Goal: Download file/media

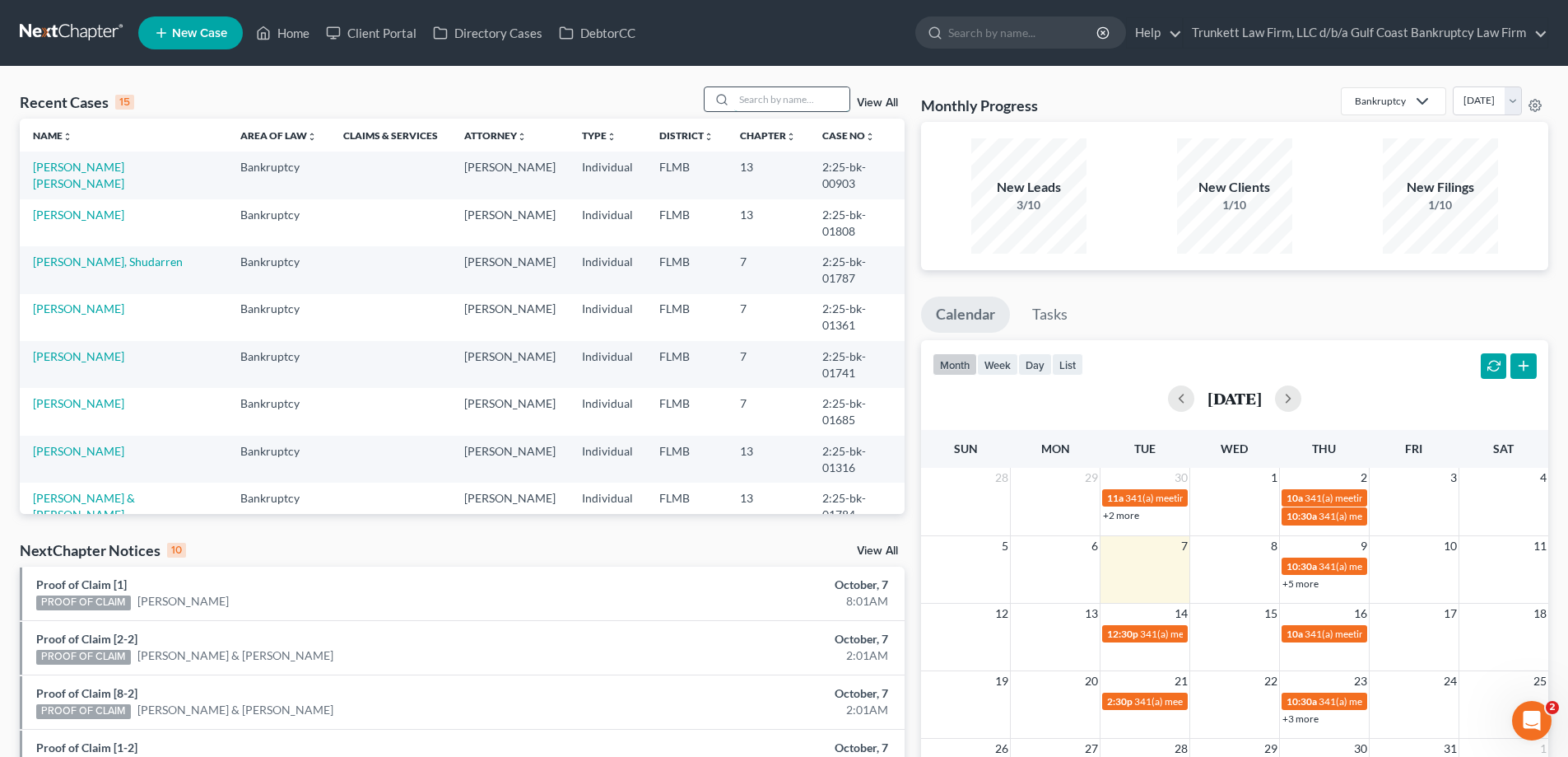
click at [777, 107] on input "search" at bounding box center [792, 98] width 115 height 24
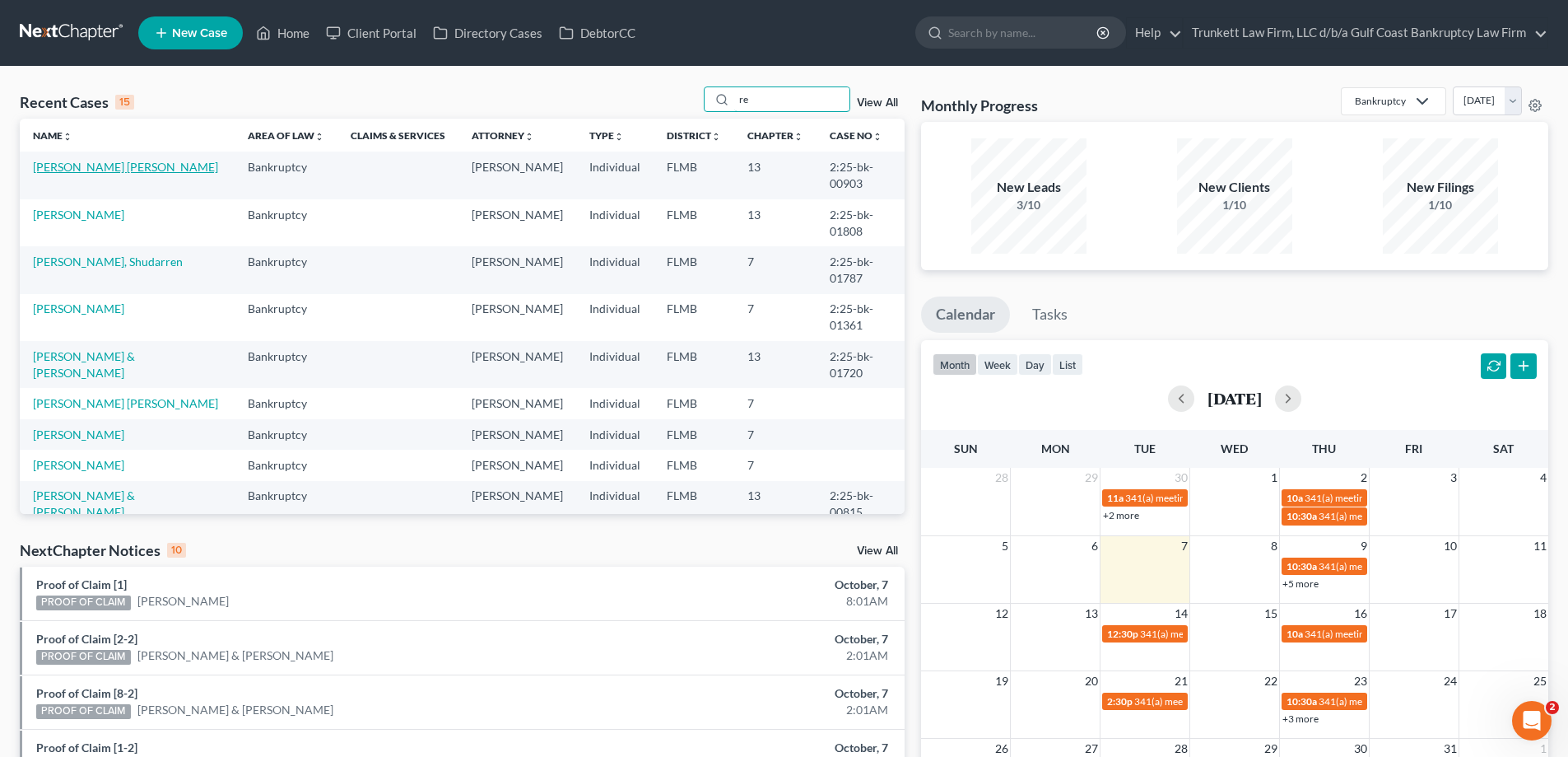
type input "re"
click at [94, 168] on link "[PERSON_NAME] [PERSON_NAME]" at bounding box center [126, 166] width 185 height 14
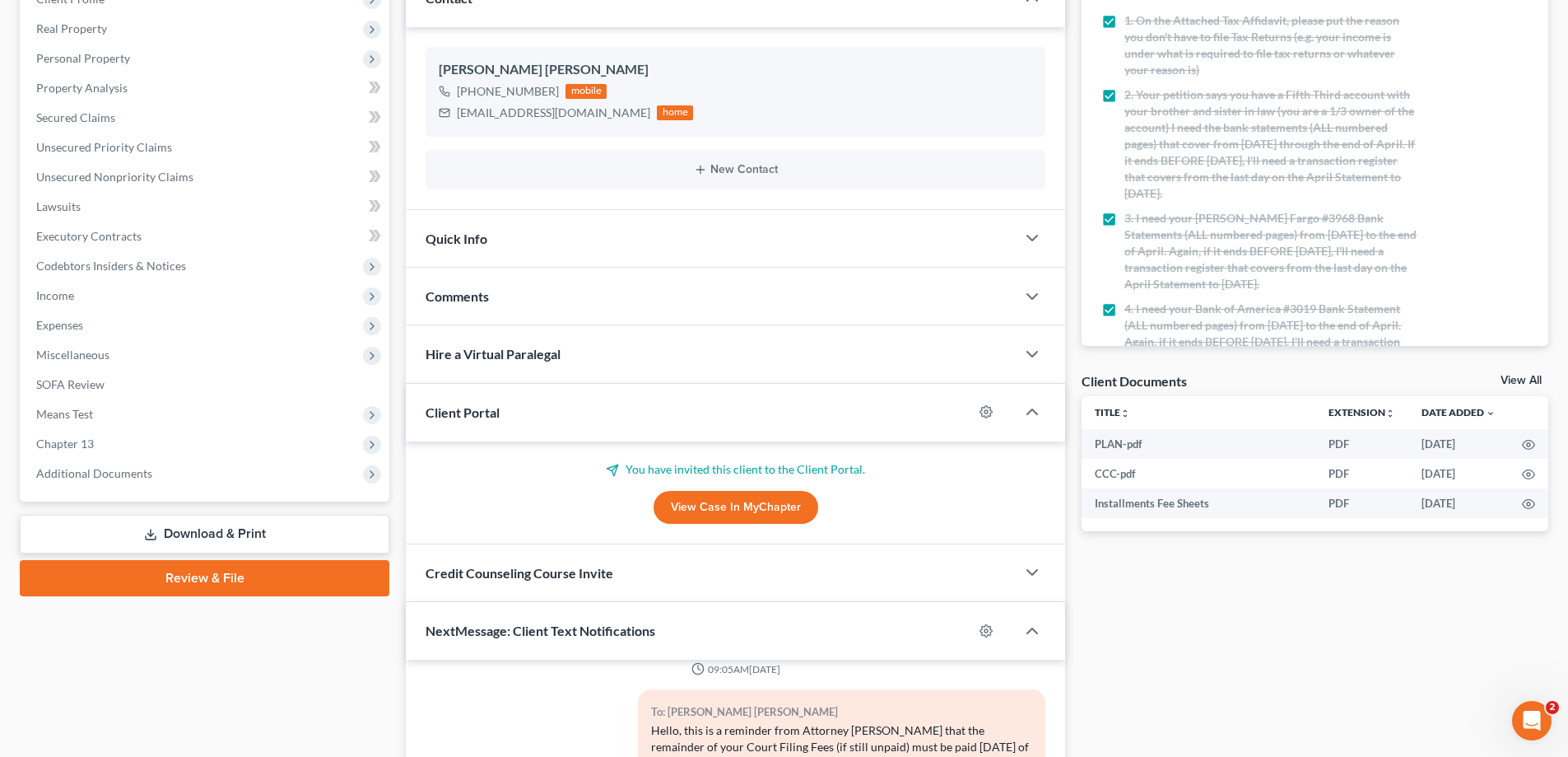
scroll to position [247, 0]
click at [131, 475] on span "Additional Documents" at bounding box center [94, 472] width 116 height 14
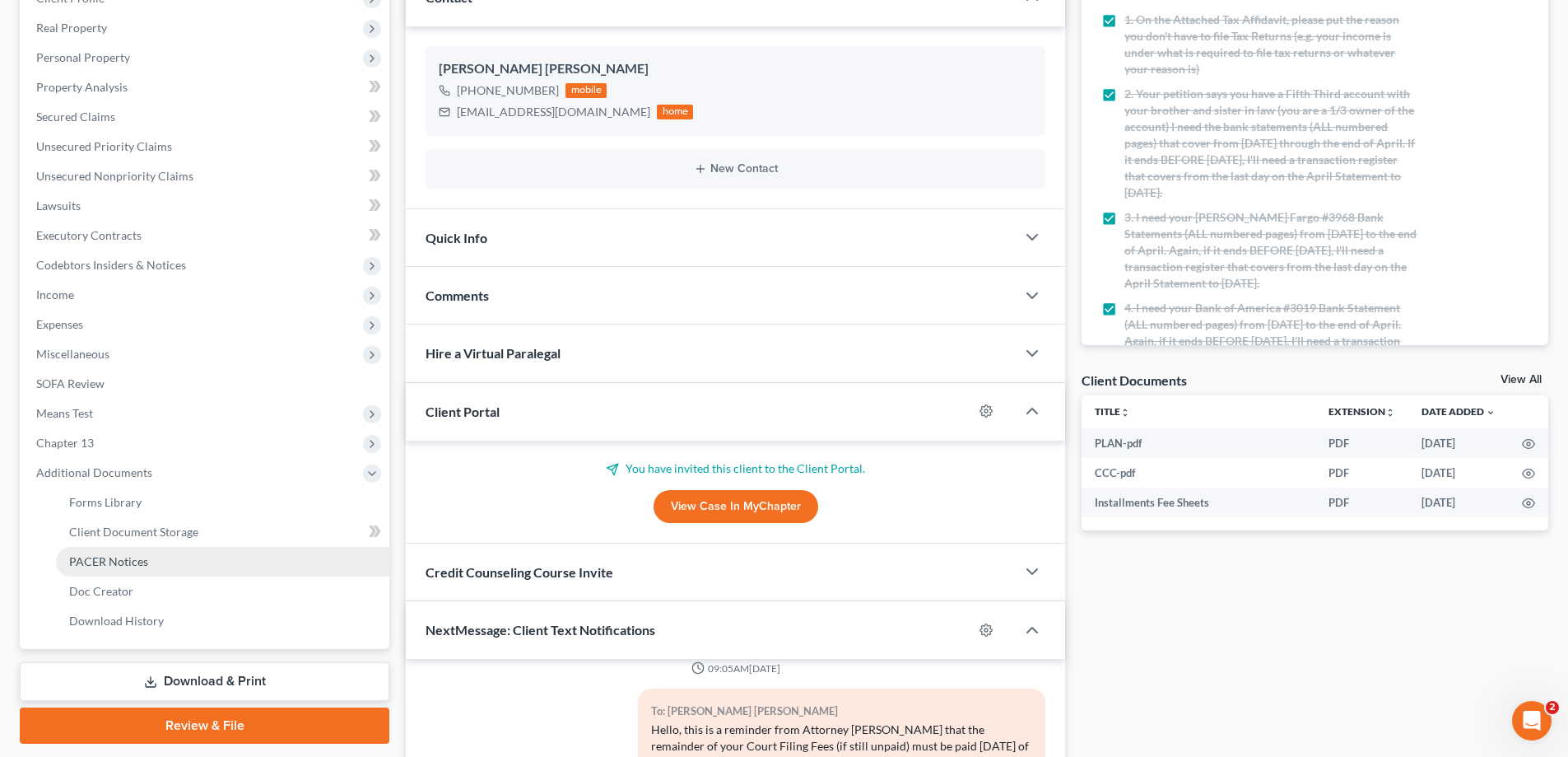
click at [114, 555] on span "PACER Notices" at bounding box center [109, 560] width 79 height 14
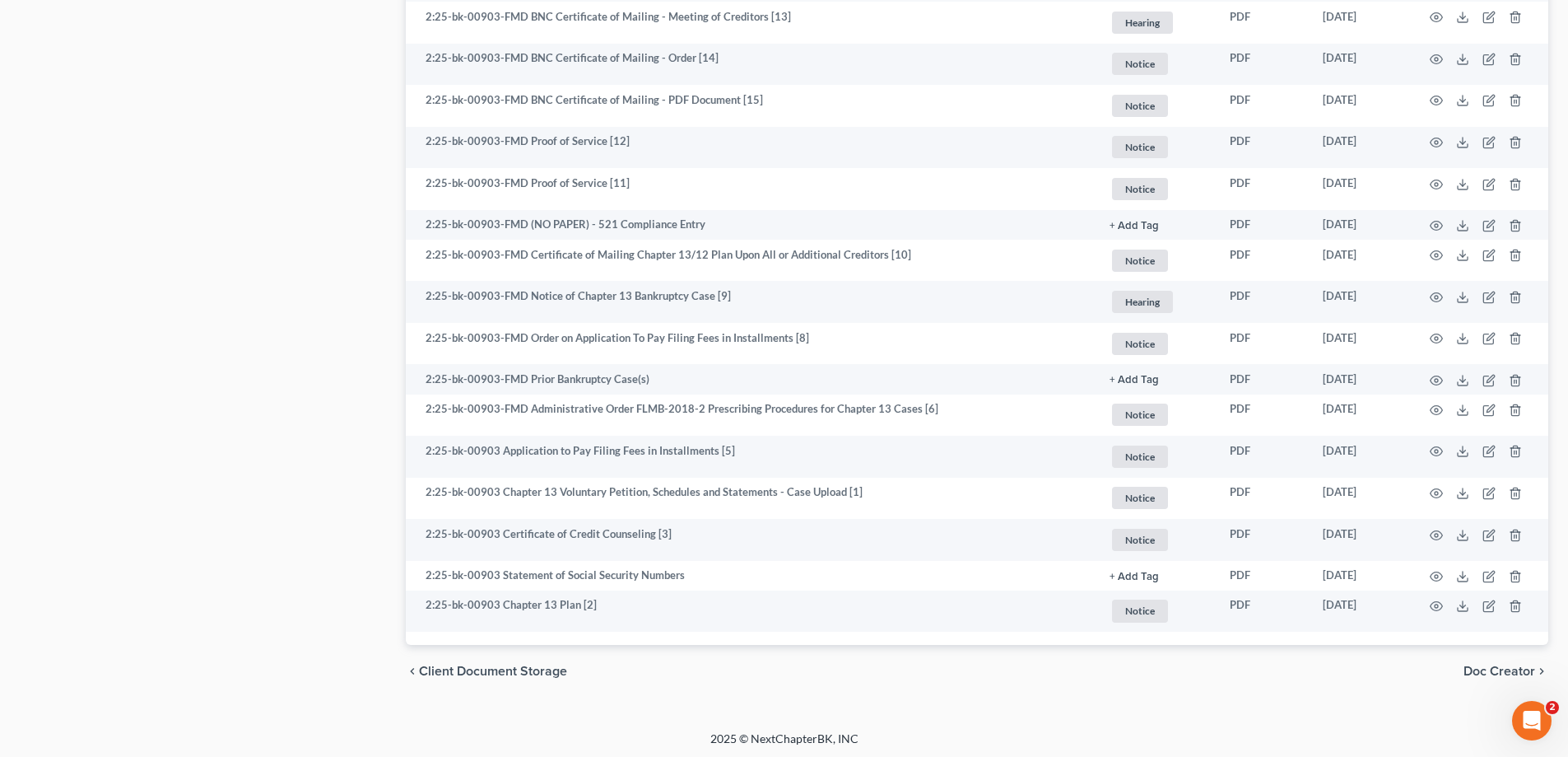
scroll to position [1650, 0]
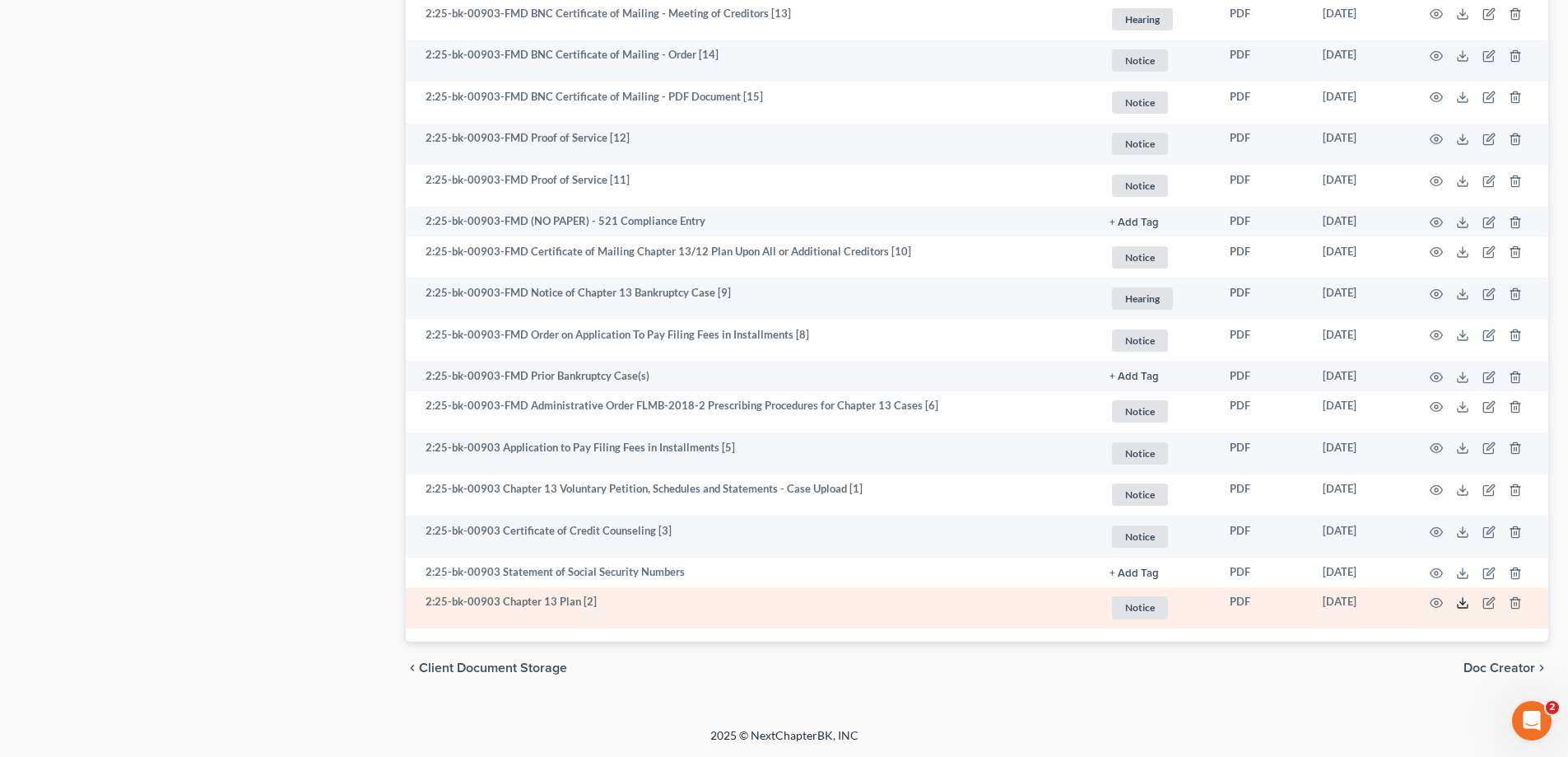
click at [1459, 604] on icon at bounding box center [1462, 603] width 13 height 13
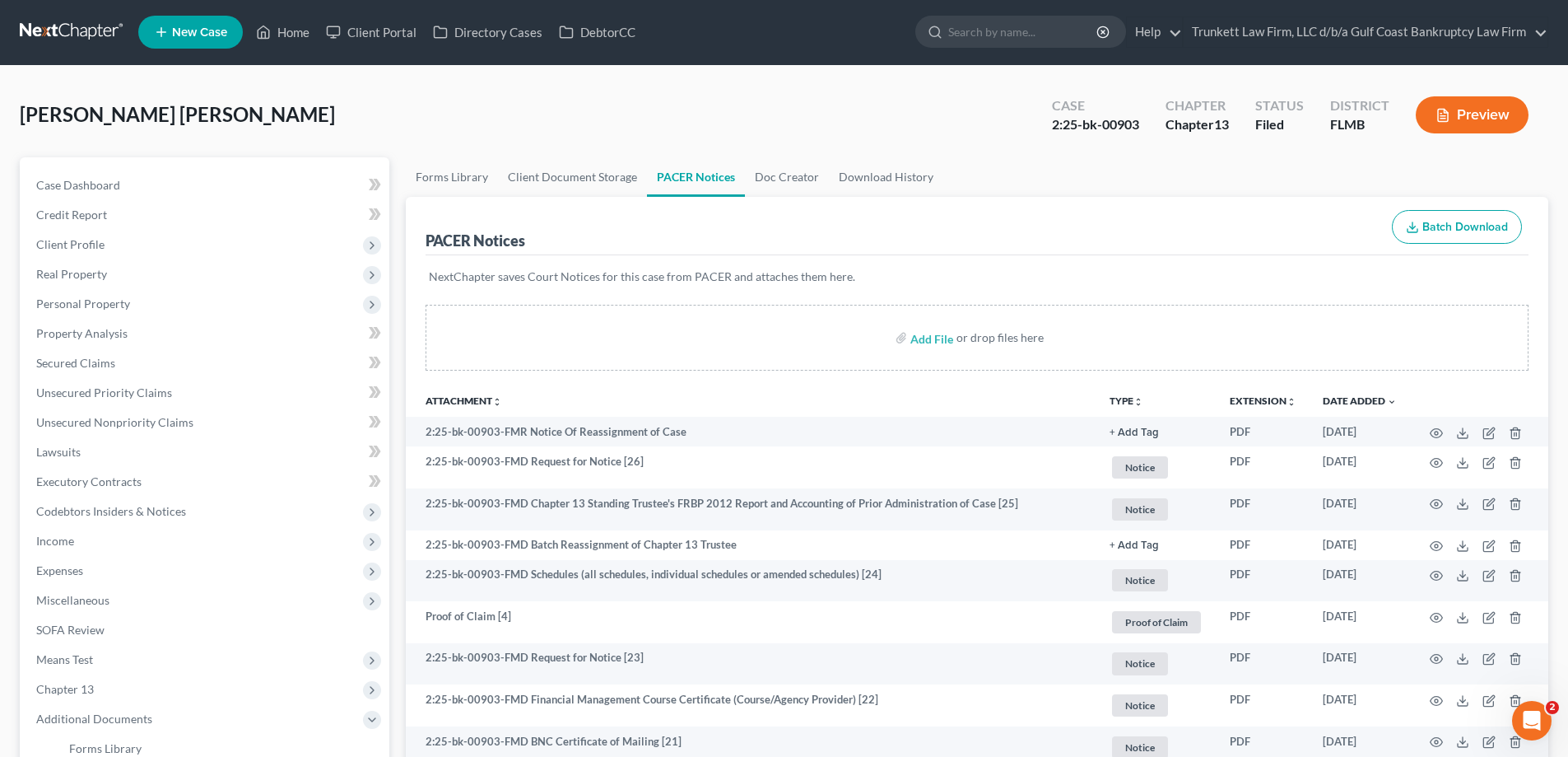
scroll to position [0, 0]
click at [289, 26] on link "Home" at bounding box center [282, 32] width 70 height 29
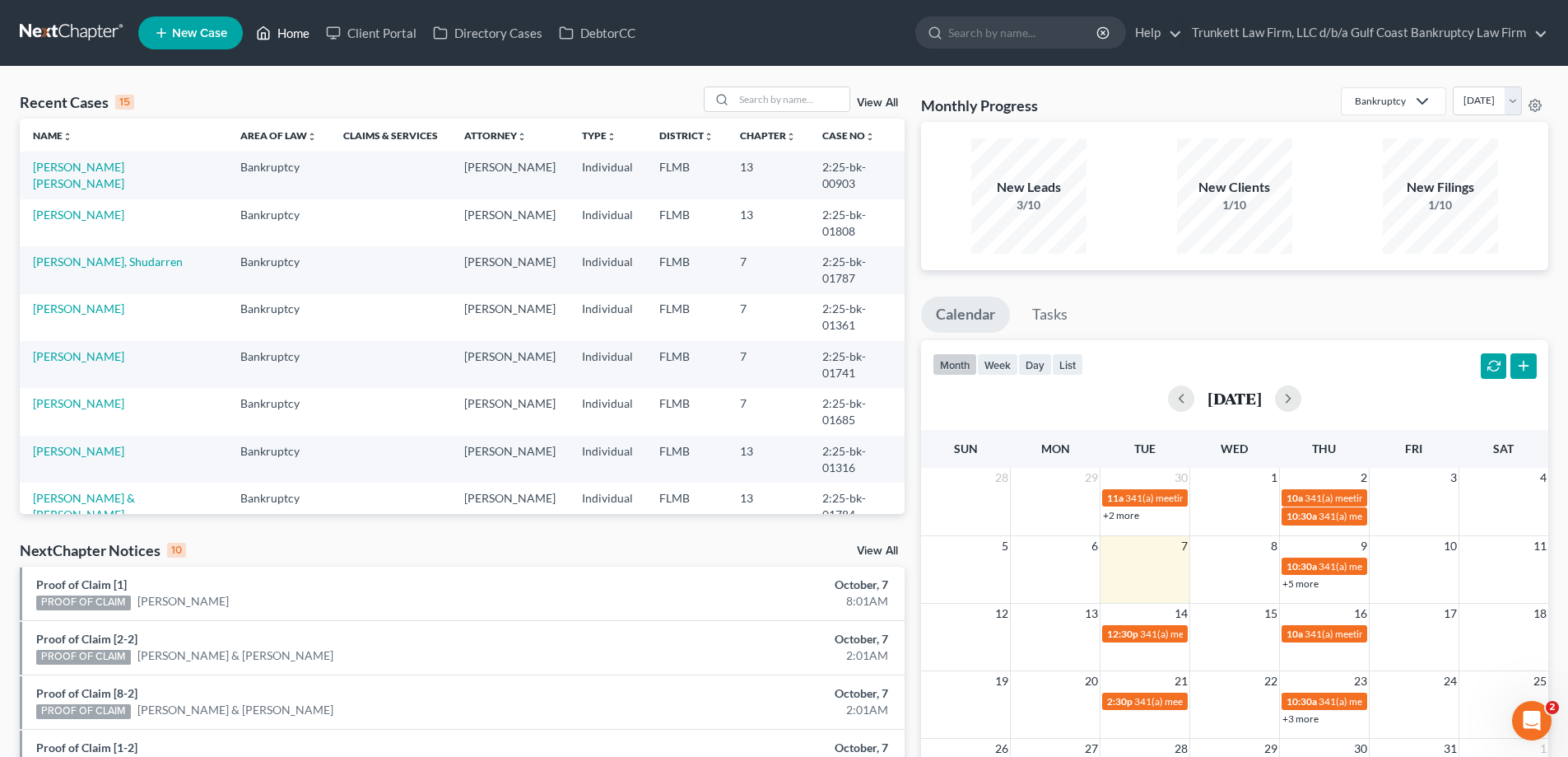
click at [289, 39] on link "Home" at bounding box center [282, 32] width 70 height 29
click at [284, 32] on link "Home" at bounding box center [282, 32] width 70 height 29
